Goal: Task Accomplishment & Management: Manage account settings

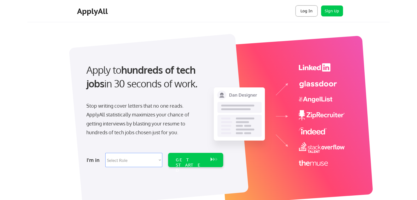
click at [306, 13] on button "Log In" at bounding box center [307, 10] width 22 height 11
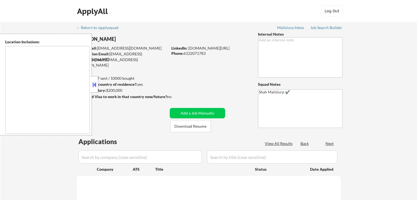
type textarea "Lor Ipsumdo, SI Ametcons, AD Elitsed, DO Eiusmodt, IN Utlaboree, DO Magna Aliqu…"
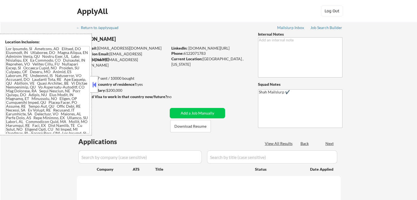
select select ""pending""
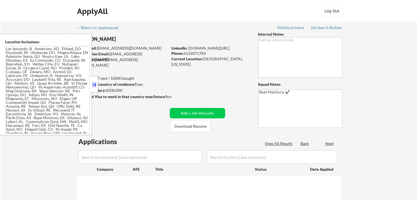
select select ""pending""
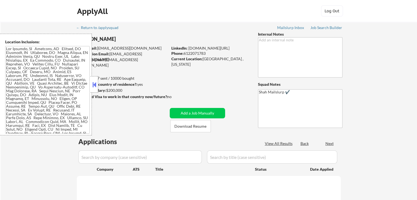
select select ""pending""
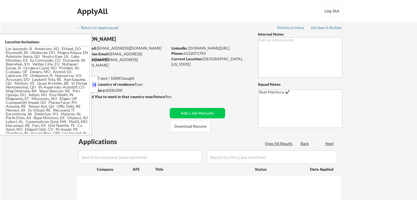
select select ""pending""
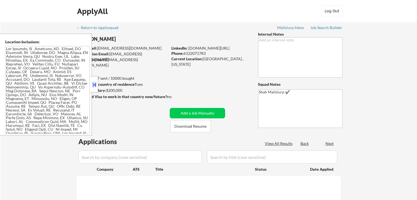
select select ""pending""
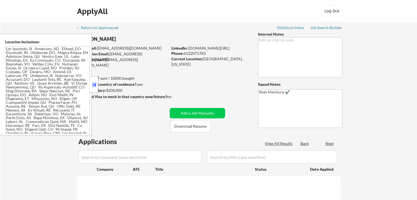
select select ""pending""
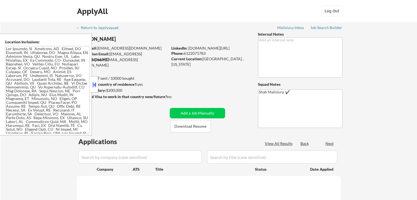
select select ""pending""
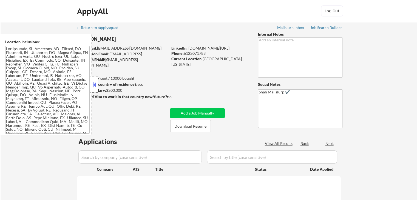
select select ""pending""
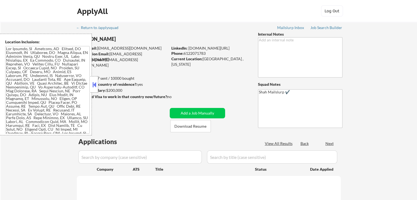
select select ""pending""
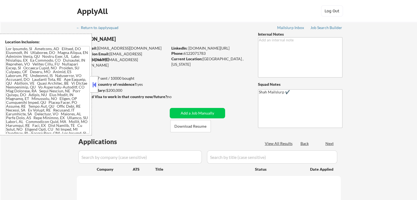
select select ""pending""
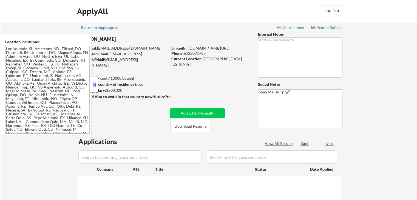
select select ""pending""
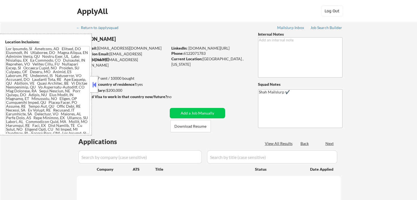
select select ""pending""
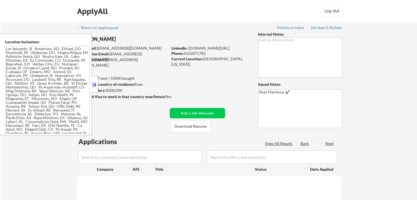
select select ""pending""
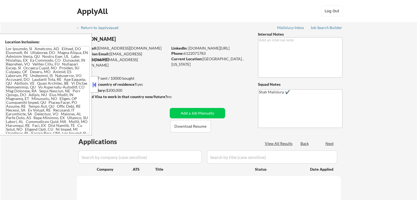
select select ""pending""
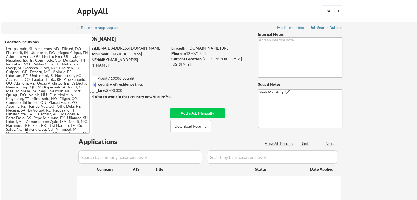
select select ""pending""
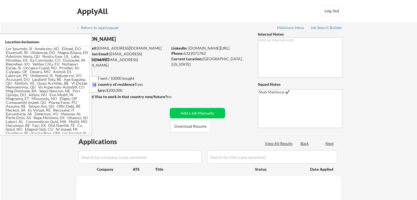
select select ""pending""
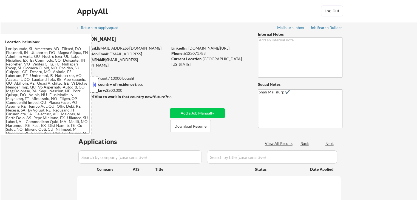
select select ""pending""
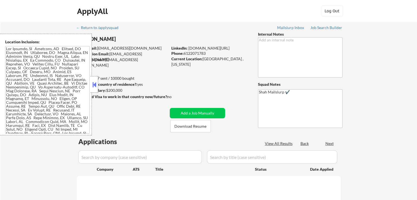
select select ""pending""
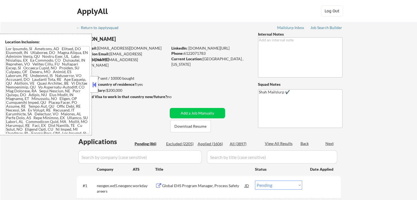
click at [94, 86] on button at bounding box center [94, 85] width 6 height 8
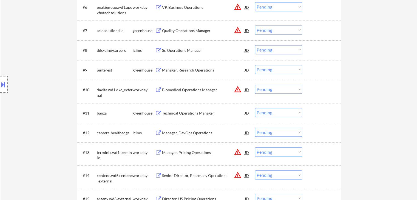
scroll to position [274, 0]
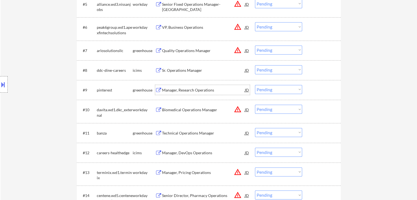
click at [192, 90] on div "Manager, Research Operations" at bounding box center [203, 89] width 83 height 5
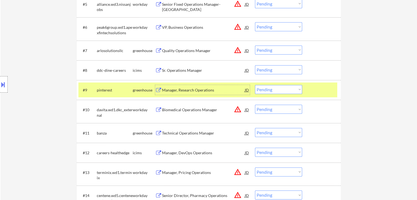
click at [270, 90] on select "Choose an option... Pending Applied Excluded (Questions) Excluded (Expired) Exc…" at bounding box center [278, 89] width 47 height 9
click at [255, 85] on select "Choose an option... Pending Applied Excluded (Questions) Excluded (Expired) Exc…" at bounding box center [278, 89] width 47 height 9
select select ""pending""
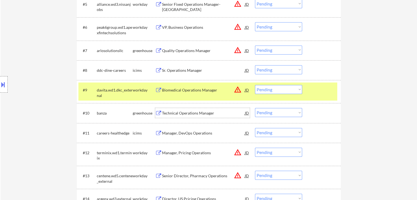
click at [172, 112] on div "Technical Operations Manager" at bounding box center [203, 113] width 83 height 5
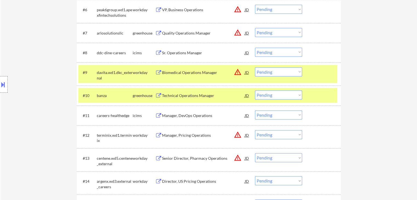
scroll to position [302, 0]
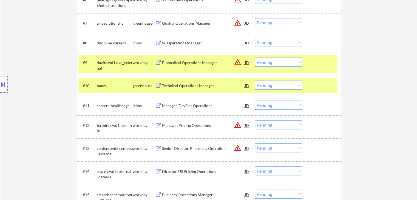
click at [271, 86] on select "Choose an option... Pending Applied Excluded (Questions) Excluded (Expired) Exc…" at bounding box center [278, 85] width 47 height 9
click at [255, 81] on select "Choose an option... Pending Applied Excluded (Questions) Excluded (Expired) Exc…" at bounding box center [278, 85] width 47 height 9
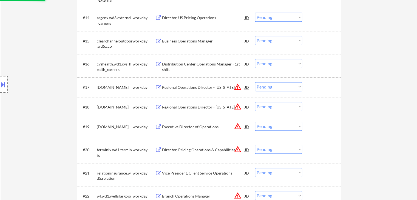
select select ""pending""
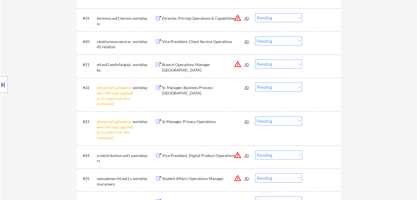
scroll to position [576, 0]
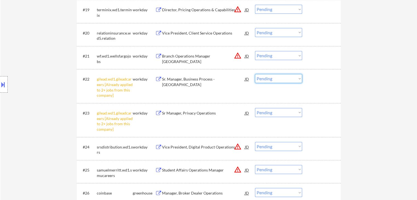
click at [276, 78] on select "Choose an option... Pending Applied Excluded (Questions) Excluded (Expired) Exc…" at bounding box center [278, 78] width 47 height 9
click at [255, 74] on select "Choose an option... Pending Applied Excluded (Questions) Excluded (Expired) Exc…" at bounding box center [278, 78] width 47 height 9
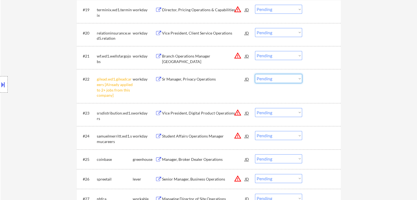
click at [273, 79] on select "Choose an option... Pending Applied Excluded (Questions) Excluded (Expired) Exc…" at bounding box center [278, 78] width 47 height 9
click at [255, 74] on select "Choose an option... Pending Applied Excluded (Questions) Excluded (Expired) Exc…" at bounding box center [278, 78] width 47 height 9
select select ""pending""
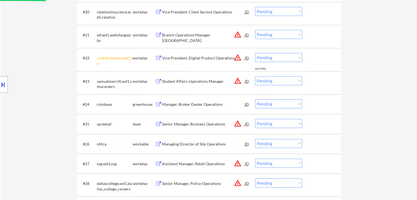
scroll to position [603, 0]
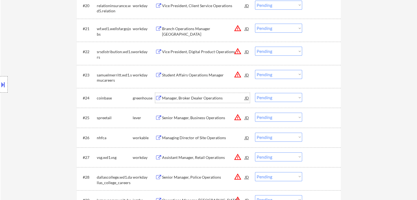
click at [180, 95] on div "Manager, Broker Dealer Operations" at bounding box center [203, 97] width 83 height 5
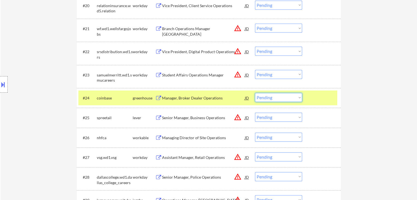
click at [268, 97] on select "Choose an option... Pending Applied Excluded (Questions) Excluded (Expired) Exc…" at bounding box center [278, 97] width 47 height 9
click at [255, 93] on select "Choose an option... Pending Applied Excluded (Questions) Excluded (Expired) Exc…" at bounding box center [278, 97] width 47 height 9
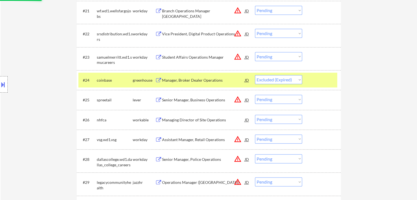
scroll to position [631, 0]
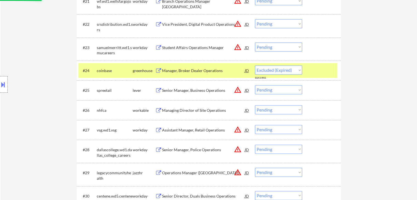
select select ""pending""
click at [206, 112] on div "Managing Director of Site Operations" at bounding box center [203, 110] width 83 height 5
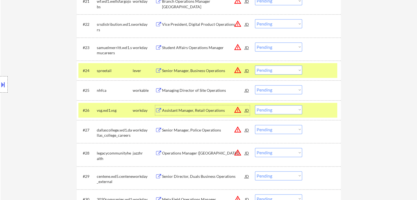
click at [193, 89] on div "Managing Director of Site Operations" at bounding box center [203, 90] width 83 height 5
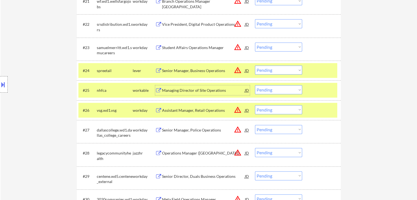
click at [265, 91] on select "Choose an option... Pending Applied Excluded (Questions) Excluded (Expired) Exc…" at bounding box center [278, 89] width 47 height 9
click at [255, 85] on select "Choose an option... Pending Applied Excluded (Questions) Excluded (Expired) Exc…" at bounding box center [278, 89] width 47 height 9
select select ""pending""
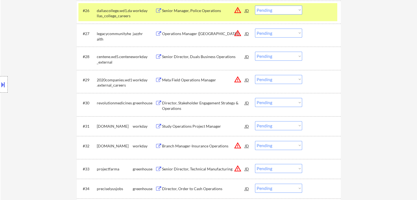
scroll to position [741, 0]
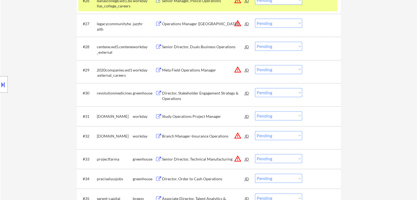
click at [191, 93] on div "Director, Stakeholder Engagement Strategy & Operations" at bounding box center [203, 96] width 83 height 11
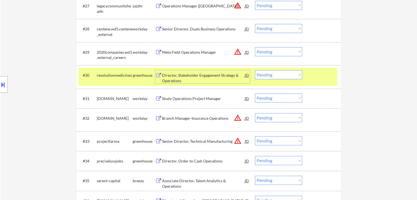
scroll to position [768, 0]
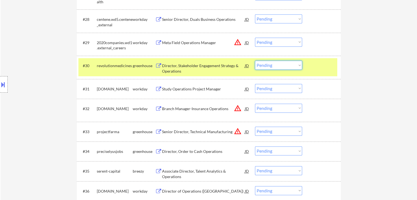
click at [261, 65] on select "Choose an option... Pending Applied Excluded (Questions) Excluded (Expired) Exc…" at bounding box center [278, 65] width 47 height 9
click at [255, 61] on select "Choose an option... Pending Applied Excluded (Questions) Excluded (Expired) Exc…" at bounding box center [278, 65] width 47 height 9
select select ""pending""
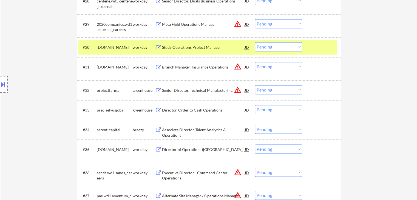
scroll to position [795, 0]
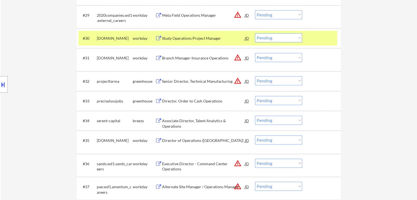
click at [183, 103] on div "Director, Order to Cash Operations" at bounding box center [203, 100] width 83 height 5
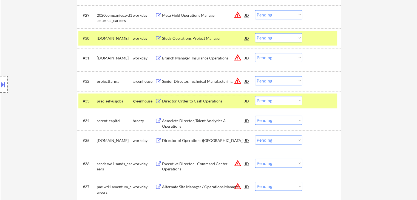
scroll to position [823, 0]
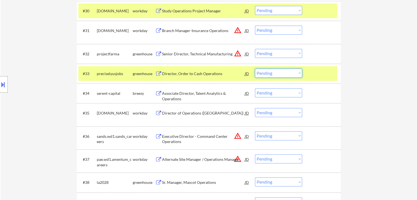
click at [273, 75] on select "Choose an option... Pending Applied Excluded (Questions) Excluded (Expired) Exc…" at bounding box center [278, 73] width 47 height 9
click at [255, 69] on select "Choose an option... Pending Applied Excluded (Questions) Excluded (Expired) Exc…" at bounding box center [278, 73] width 47 height 9
select select ""pending""
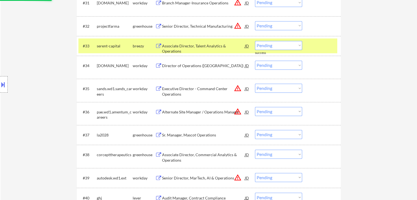
scroll to position [878, 0]
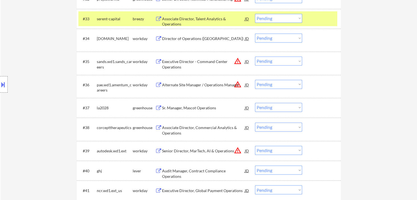
click at [192, 109] on div "Sr. Manager, Mascot Operations" at bounding box center [203, 107] width 83 height 5
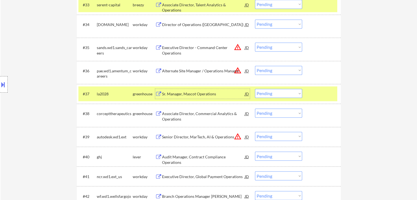
scroll to position [905, 0]
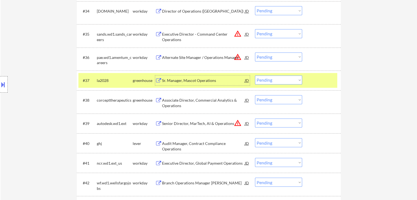
click at [280, 80] on select "Choose an option... Pending Applied Excluded (Questions) Excluded (Expired) Exc…" at bounding box center [278, 79] width 47 height 9
click at [255, 75] on select "Choose an option... Pending Applied Excluded (Questions) Excluded (Expired) Exc…" at bounding box center [278, 79] width 47 height 9
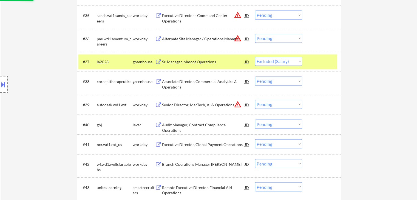
scroll to position [933, 0]
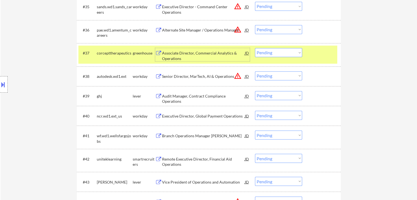
click at [192, 52] on div "Associate Director, Commercial Analytics & Operations" at bounding box center [203, 55] width 83 height 11
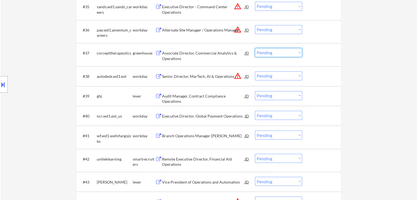
click at [267, 53] on select "Choose an option... Pending Applied Excluded (Questions) Excluded (Expired) Exc…" at bounding box center [278, 52] width 47 height 9
click at [255, 48] on select "Choose an option... Pending Applied Excluded (Questions) Excluded (Expired) Exc…" at bounding box center [278, 52] width 47 height 9
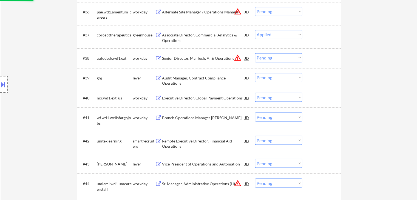
scroll to position [960, 0]
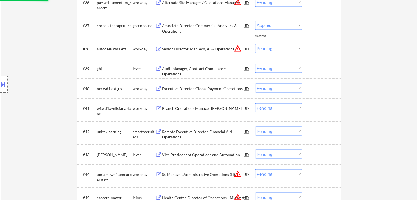
select select ""pending""
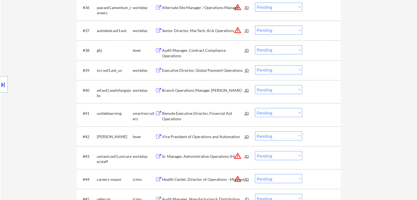
scroll to position [988, 0]
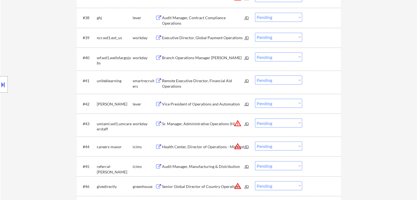
click at [196, 80] on div "Remote Executive Director, Financial Aid Operations" at bounding box center [203, 83] width 83 height 11
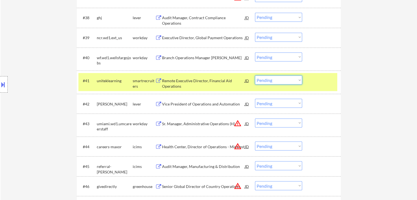
click at [272, 81] on select "Choose an option... Pending Applied Excluded (Questions) Excluded (Expired) Exc…" at bounding box center [278, 79] width 47 height 9
click at [255, 75] on select "Choose an option... Pending Applied Excluded (Questions) Excluded (Expired) Exc…" at bounding box center [278, 79] width 47 height 9
select select ""pending""
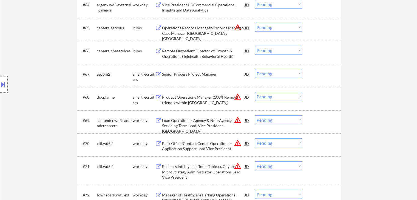
scroll to position [1564, 0]
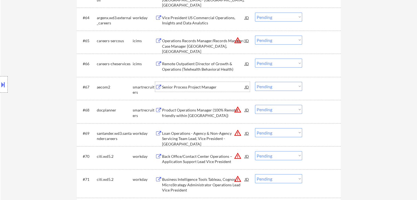
click at [190, 87] on div "Senior Process Project Manager" at bounding box center [203, 86] width 83 height 5
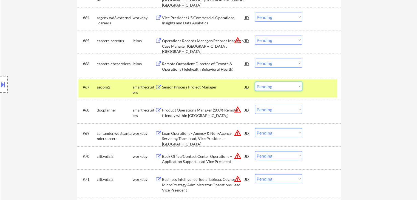
click at [265, 87] on select "Choose an option... Pending Applied Excluded (Questions) Excluded (Expired) Exc…" at bounding box center [278, 86] width 47 height 9
click at [255, 82] on select "Choose an option... Pending Applied Excluded (Questions) Excluded (Expired) Exc…" at bounding box center [278, 86] width 47 height 9
select select ""pending""
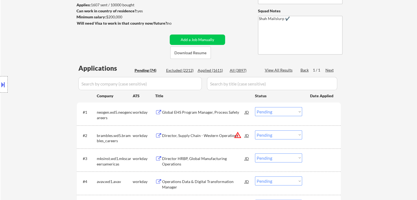
scroll to position [83, 0]
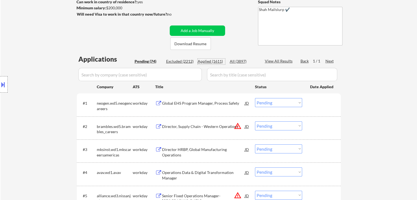
click at [216, 59] on div "Applied (1611)" at bounding box center [211, 61] width 27 height 5
select select ""applied""
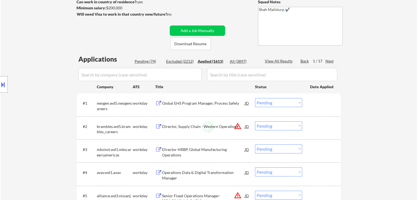
select select ""applied""
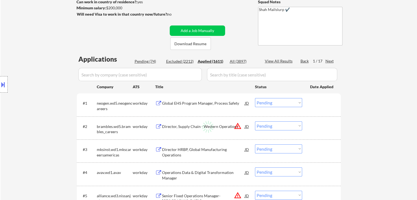
select select ""applied""
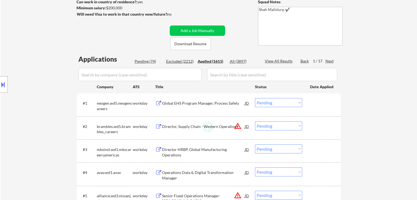
select select ""applied""
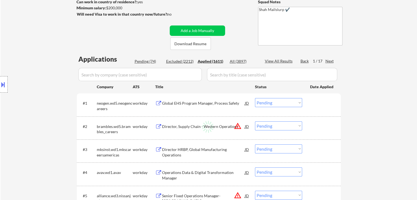
select select ""applied""
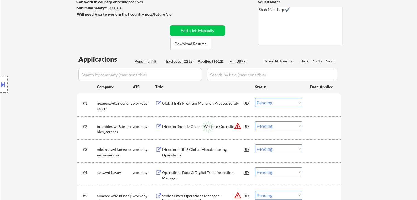
select select ""applied""
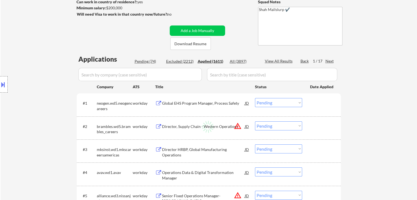
select select ""applied""
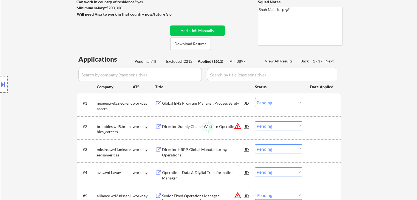
select select ""applied""
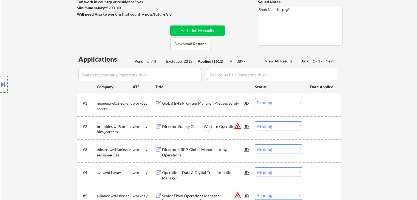
select select ""applied""
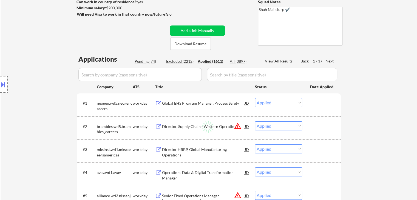
select select ""applied""
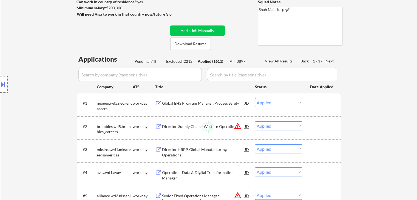
select select ""applied""
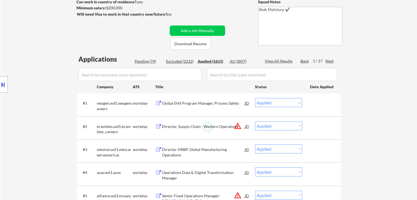
select select ""applied""
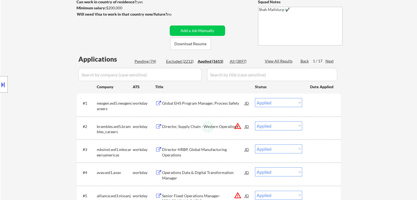
select select ""applied""
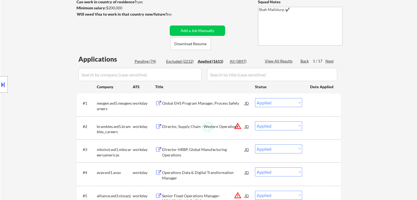
select select ""applied""
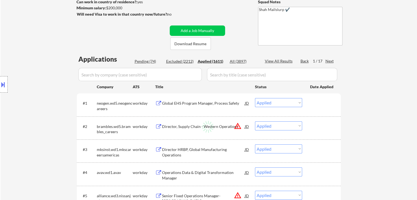
select select ""applied""
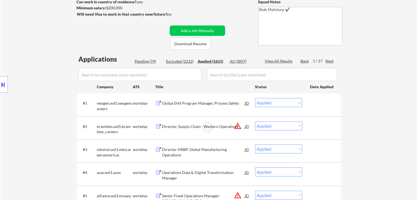
select select ""applied""
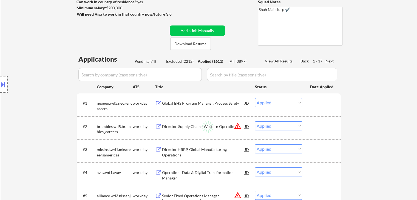
select select ""applied""
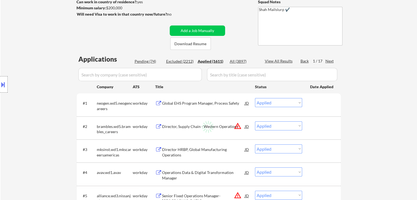
select select ""applied""
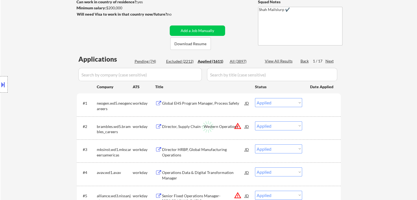
select select ""applied""
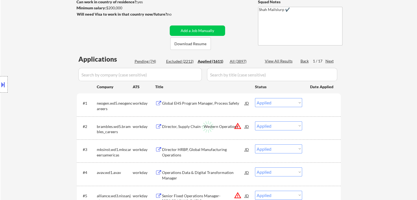
select select ""applied""
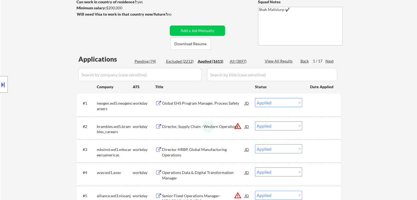
select select ""applied""
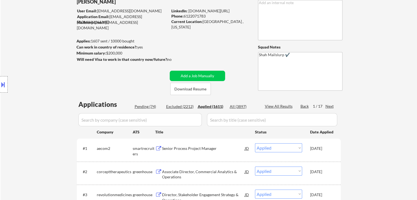
scroll to position [28, 0]
